Goal: Information Seeking & Learning: Find specific page/section

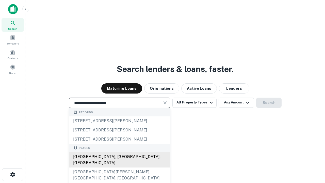
click at [119, 167] on div "[GEOGRAPHIC_DATA], [GEOGRAPHIC_DATA], [GEOGRAPHIC_DATA]" at bounding box center [119, 159] width 101 height 15
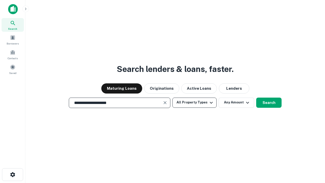
type input "**********"
click at [194, 102] on button "All Property Types" at bounding box center [194, 102] width 44 height 10
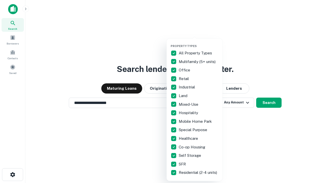
click at [198, 43] on button "button" at bounding box center [198, 43] width 56 height 0
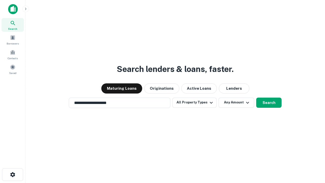
scroll to position [8, 0]
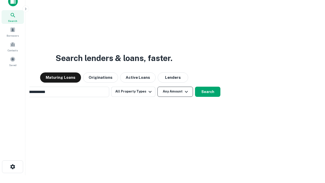
click at [157, 86] on button "Any Amount" at bounding box center [175, 91] width 36 height 10
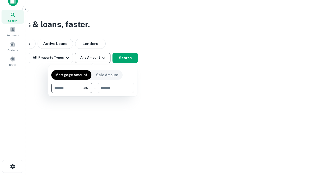
type input "*******"
click at [93, 93] on button "button" at bounding box center [92, 93] width 83 height 0
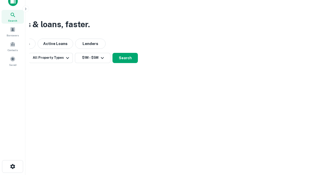
scroll to position [8, 0]
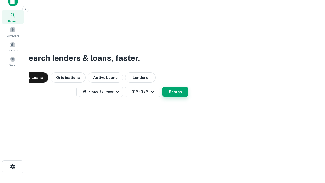
click at [162, 86] on button "Search" at bounding box center [174, 91] width 25 height 10
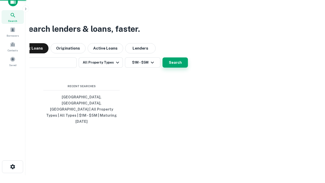
scroll to position [8, 0]
